Goal: Task Accomplishment & Management: Manage account settings

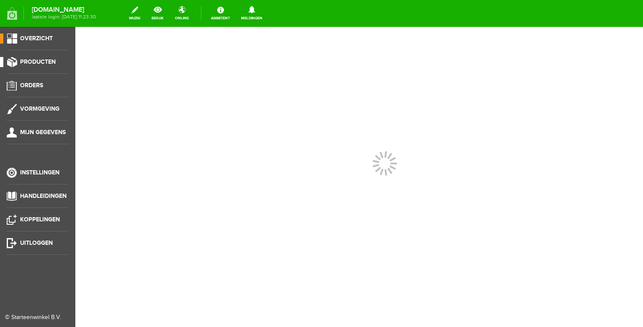
click at [46, 61] on span "Producten" at bounding box center [38, 61] width 36 height 7
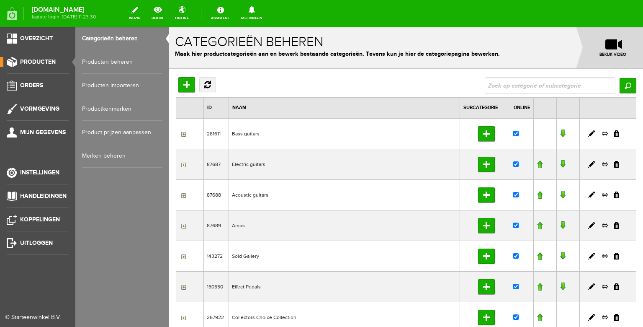
click at [98, 60] on link "Producten beheren" at bounding box center [122, 61] width 80 height 23
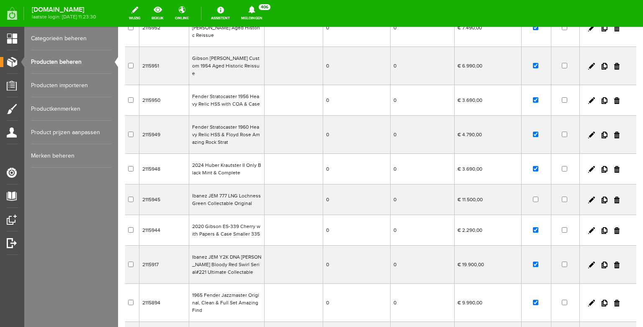
scroll to position [120, 0]
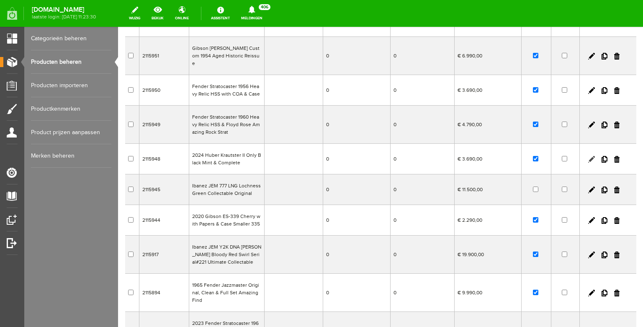
click at [593, 156] on link at bounding box center [591, 159] width 7 height 7
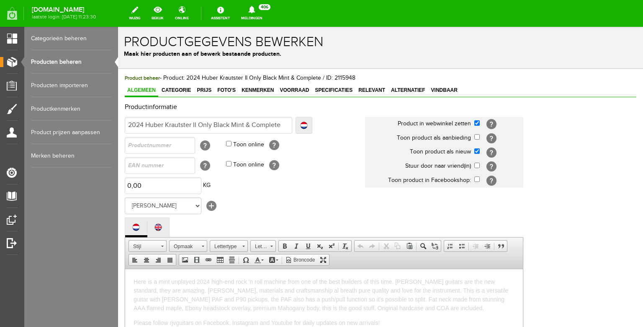
scroll to position [0, 0]
click at [214, 124] on input "2024 Huber Krautster II Only Black Mint & Complete" at bounding box center [209, 125] width 168 height 17
type input "2024 Huber Krautster II OnlyBlack Mint & Complete"
type input "2024 Huber Krautster II OnlBlack Mint & Complete"
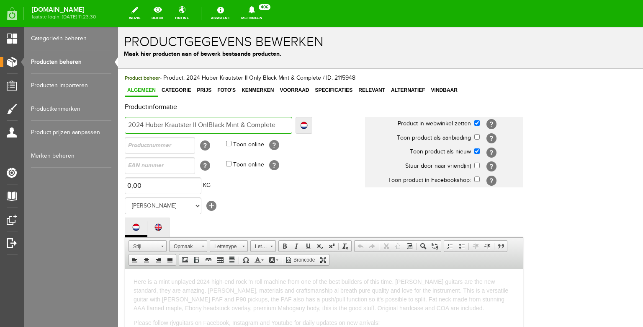
type input "2024 Huber Krautster II OnlBlack Mint & Complete"
type input "2024 Huber Krautster II OnBlack Mint & Complete"
type input "2024 Huber Krautster II OnyBlack Mint & Complete"
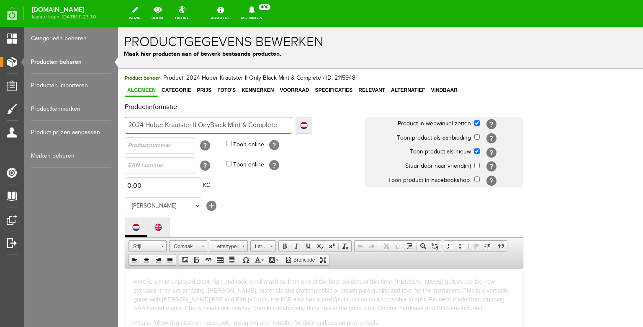
type input "2024 Huber Krautster II OnyxBlack Mint & Complete"
type input "2024 Huber Krautster II Onyx Black Mint & Complete"
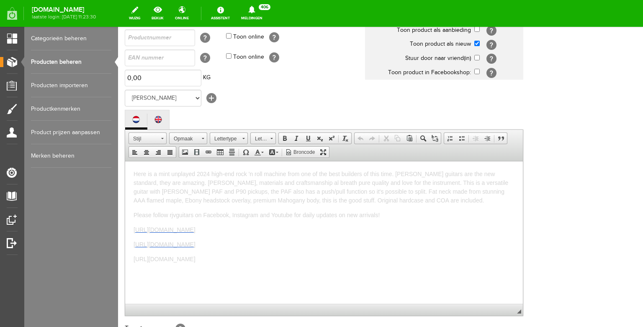
scroll to position [111, 0]
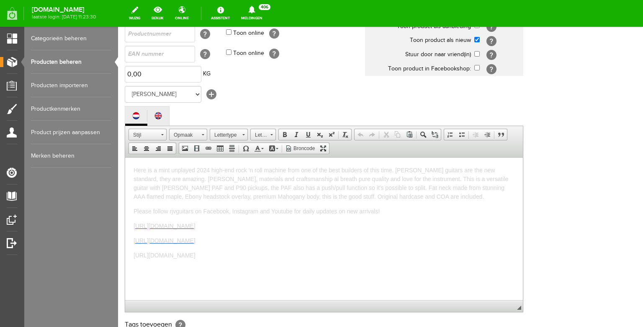
type input "2024 Huber Krautster II Onyx Black Mint & Complete"
click at [279, 180] on span "Here is a mint unplayed 2024 high-end rock 'n roll machine from one of the best…" at bounding box center [321, 182] width 375 height 33
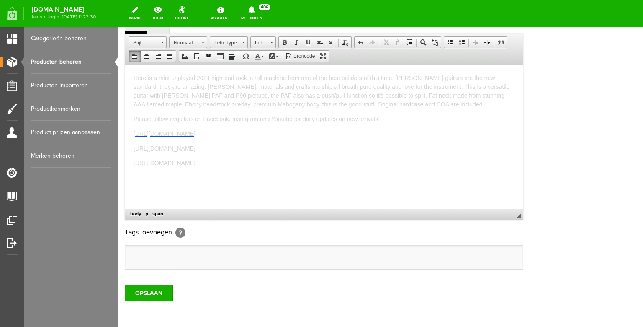
scroll to position [8, 0]
click at [150, 301] on input "OPSLAAN" at bounding box center [149, 292] width 48 height 17
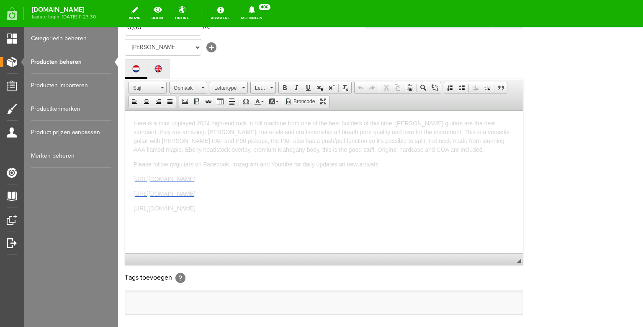
scroll to position [0, 0]
click at [35, 69] on link "Producten beheren" at bounding box center [71, 61] width 80 height 23
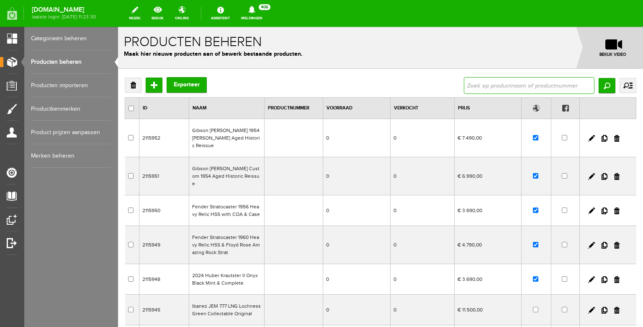
click at [495, 88] on input "text" at bounding box center [529, 85] width 131 height 17
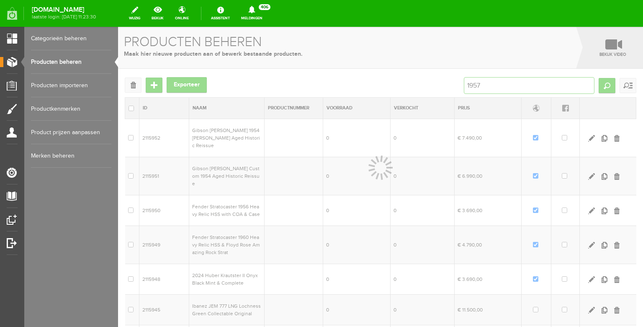
type input "1957"
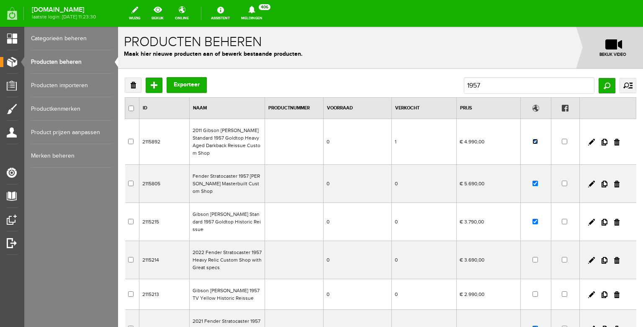
click at [536, 140] on input "checkbox" at bounding box center [535, 141] width 5 height 5
checkbox input "false"
